Goal: Check status: Check status

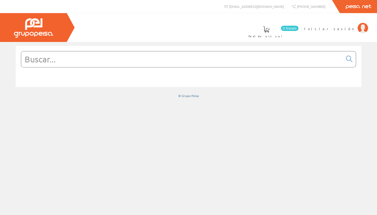
click at [351, 30] on span "Iniciar sesión" at bounding box center [329, 28] width 51 height 5
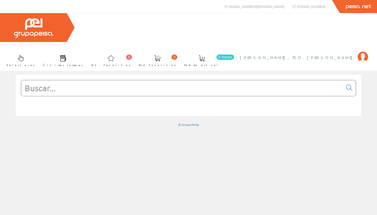
click at [328, 55] on span "[PERSON_NAME], FCO.[PERSON_NAME]" at bounding box center [297, 57] width 115 height 5
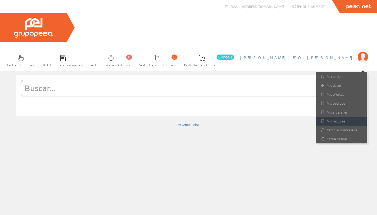
click at [332, 117] on link "Mis facturas" at bounding box center [341, 121] width 51 height 9
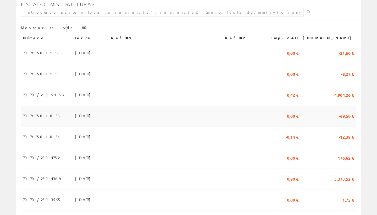
scroll to position [119, 0]
click at [341, 91] on span "4.904,26 €" at bounding box center [344, 95] width 20 height 9
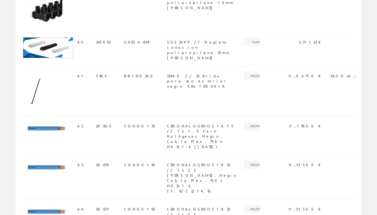
scroll to position [2811, 0]
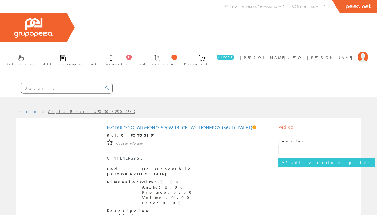
scroll to position [18, 0]
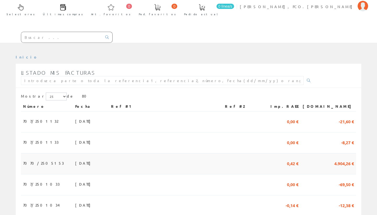
scroll to position [49, 0]
